Goal: Entertainment & Leisure: Consume media (video, audio)

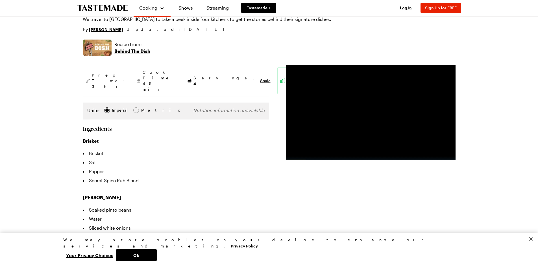
scroll to position [28, 0]
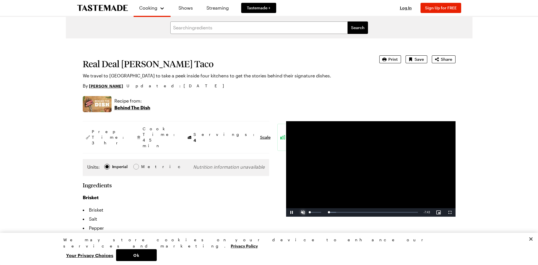
click at [302, 212] on span "Video Player" at bounding box center [302, 212] width 11 height 0
click at [450, 212] on span "Video Player" at bounding box center [449, 212] width 11 height 0
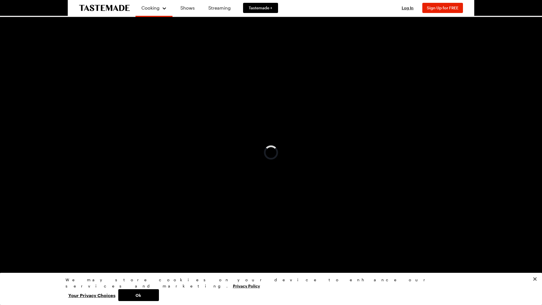
click at [326, 265] on div "4:51" at bounding box center [175, 300] width 300 height 1
click at [5, 265] on span "Video Player" at bounding box center [5, 301] width 11 height 0
click at [6, 265] on span "Video Player" at bounding box center [5, 301] width 11 height 0
click at [352, 265] on div "5:17" at bounding box center [352, 300] width 0 height 1
click at [0, 265] on button "Pause" at bounding box center [5, 300] width 11 height 8
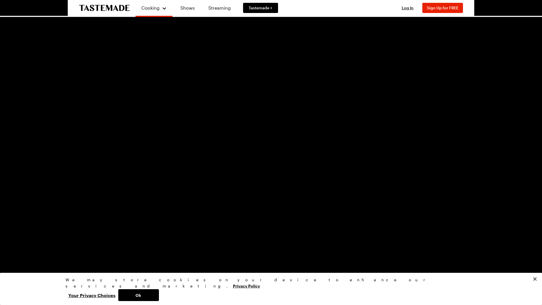
click at [5, 265] on span "Video Player" at bounding box center [5, 301] width 11 height 0
click at [536, 265] on span "Video Player" at bounding box center [536, 301] width 11 height 0
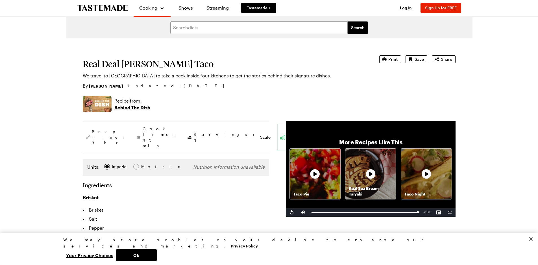
click at [103, 86] on link "[PERSON_NAME]" at bounding box center [106, 86] width 34 height 6
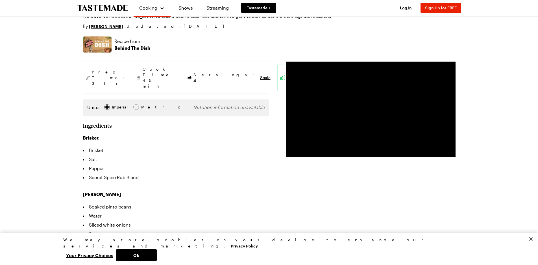
scroll to position [85, 0]
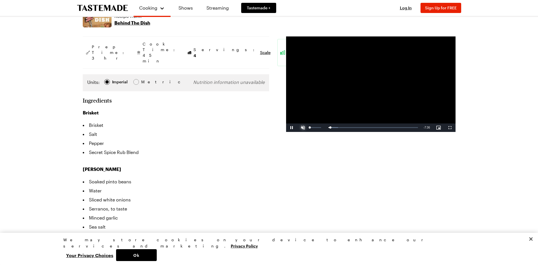
click at [305, 128] on span "Video Player" at bounding box center [302, 128] width 11 height 0
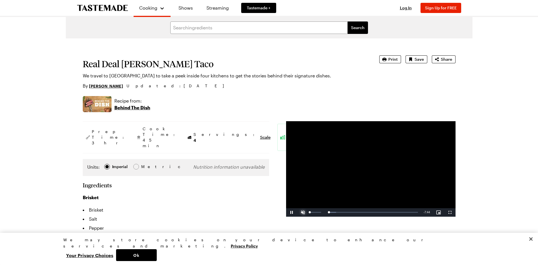
click at [302, 212] on span "Video Player" at bounding box center [302, 212] width 11 height 0
click at [350, 211] on div "Loaded : 10.72% 2:50 2:49" at bounding box center [365, 212] width 112 height 8
click at [343, 213] on div "Loaded : 43.01% 2:20 2:20" at bounding box center [365, 212] width 112 height 8
click at [374, 212] on div "Loaded : 66.60% 4:37 4:35" at bounding box center [364, 211] width 106 height 1
click at [383, 212] on div "Loaded : 68.67% 5:15 4:37" at bounding box center [364, 211] width 106 height 1
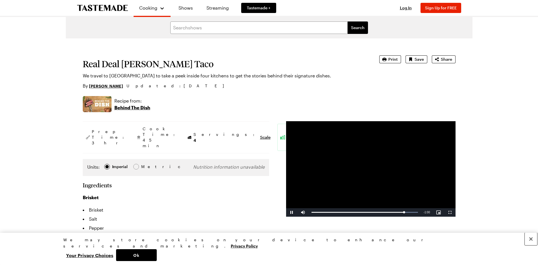
click at [531, 245] on button "Close" at bounding box center [531, 239] width 12 height 12
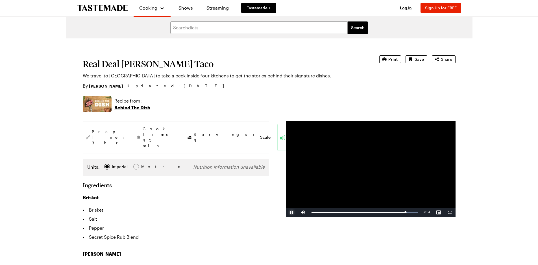
click at [292, 212] on span "Video Player" at bounding box center [291, 212] width 11 height 0
